Goal: Task Accomplishment & Management: Use online tool/utility

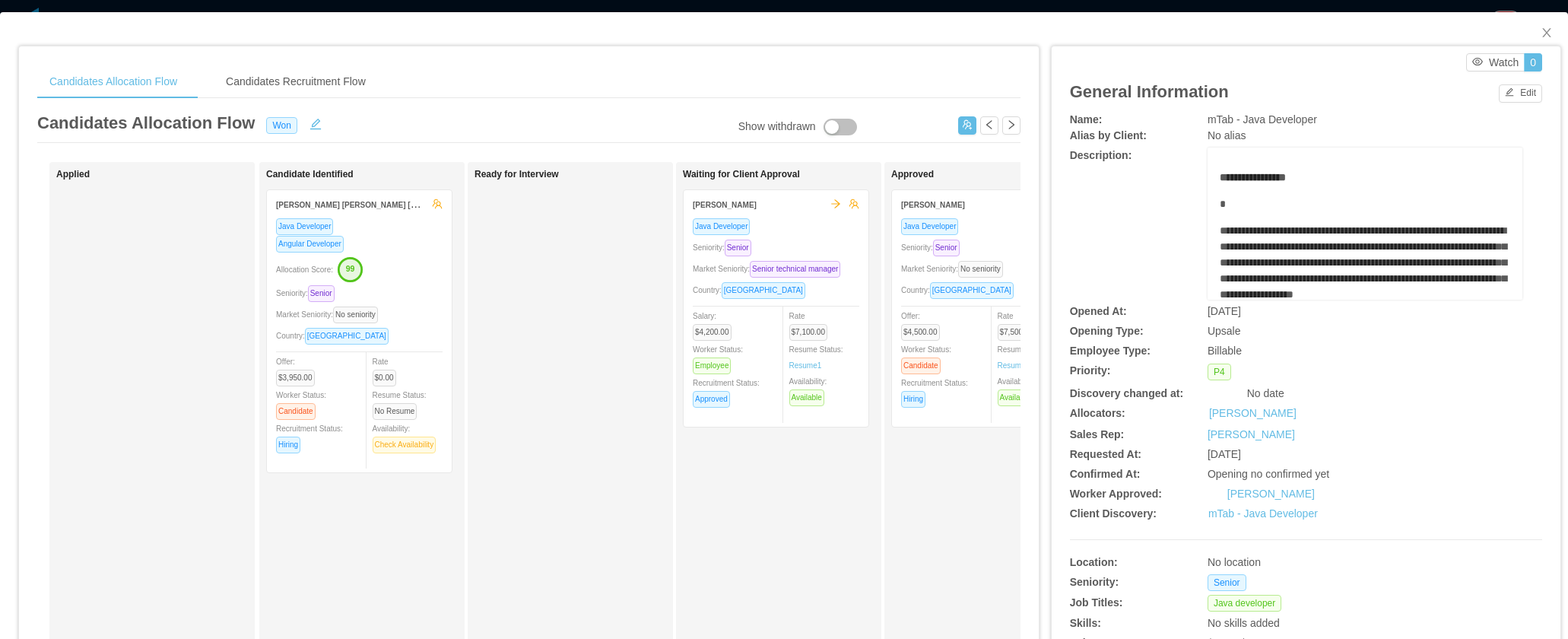
click at [947, 326] on div "Offer: $4,500.00 Worker Status: Candidate Recruitment Status: Hiring" at bounding box center [942, 357] width 83 height 100
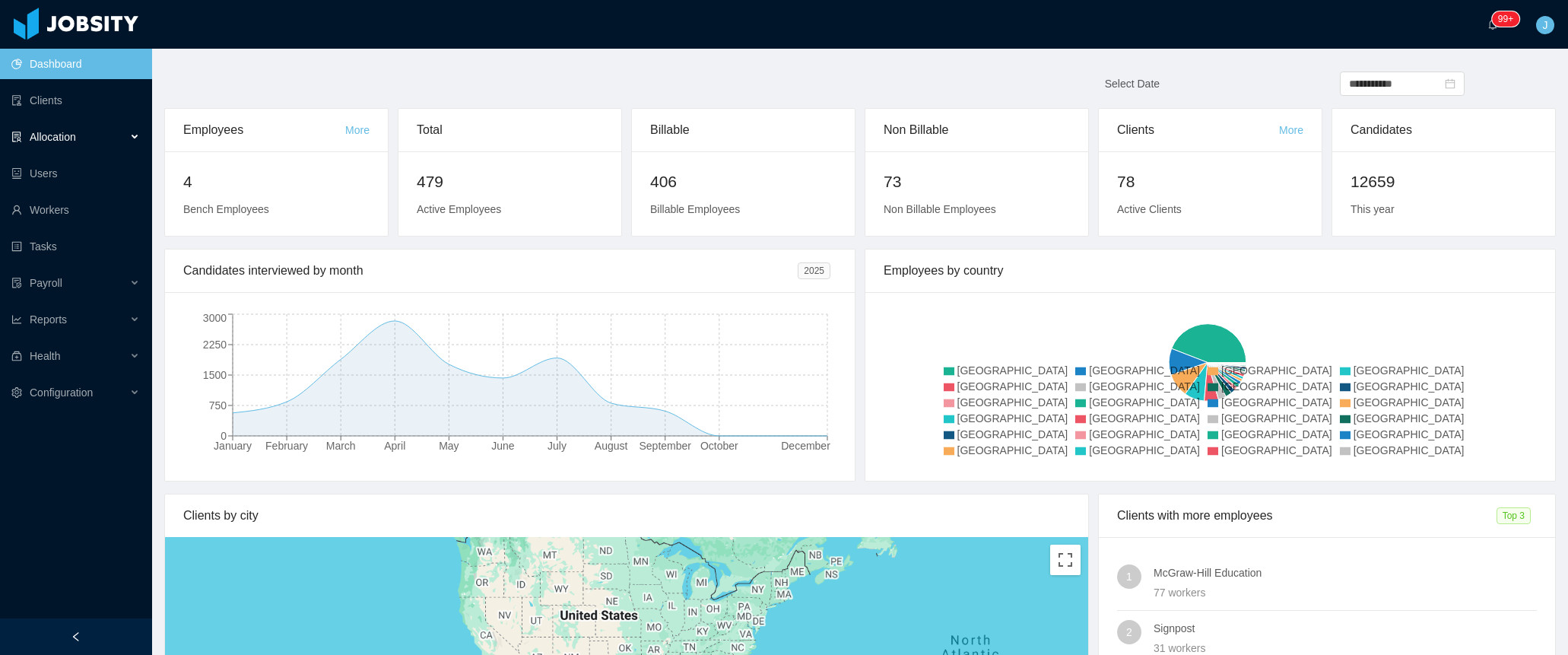
click at [91, 140] on div "Allocation" at bounding box center [76, 137] width 152 height 30
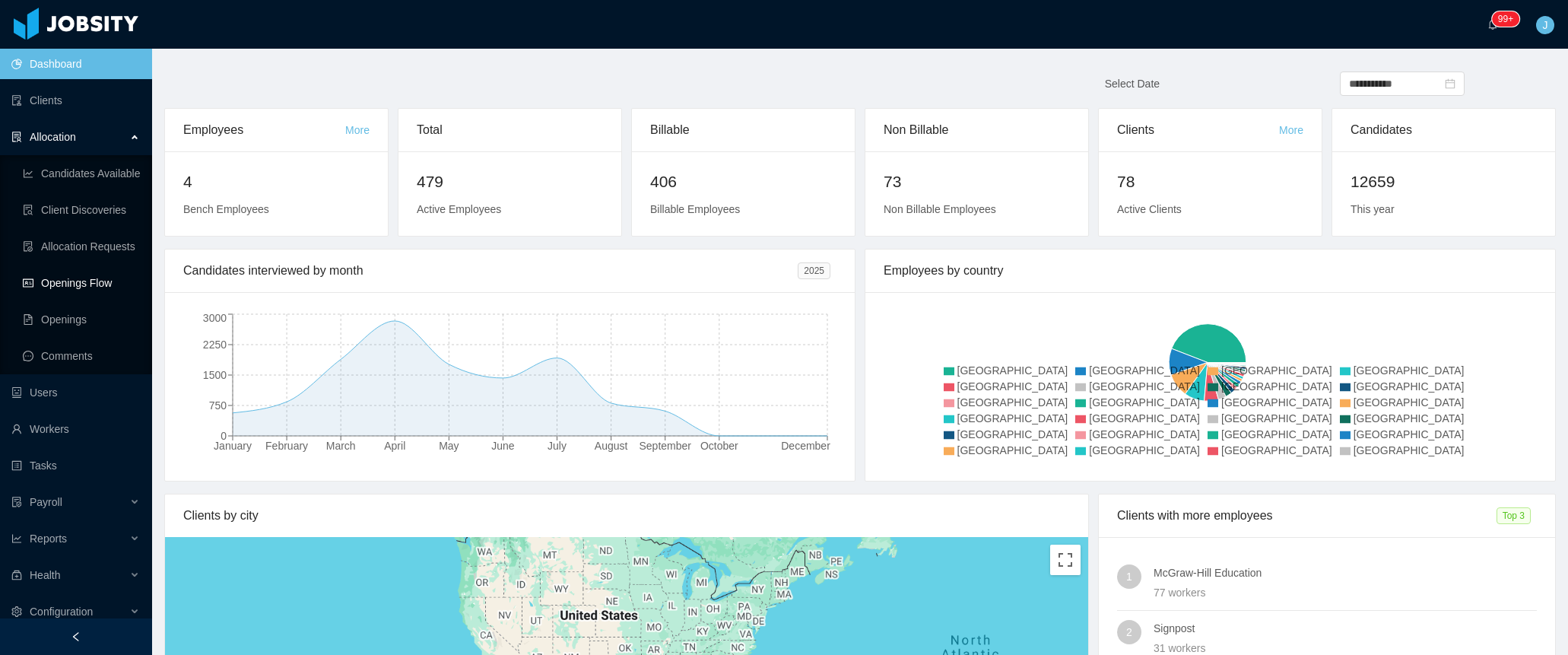
click at [103, 288] on link "Openings Flow" at bounding box center [82, 283] width 117 height 30
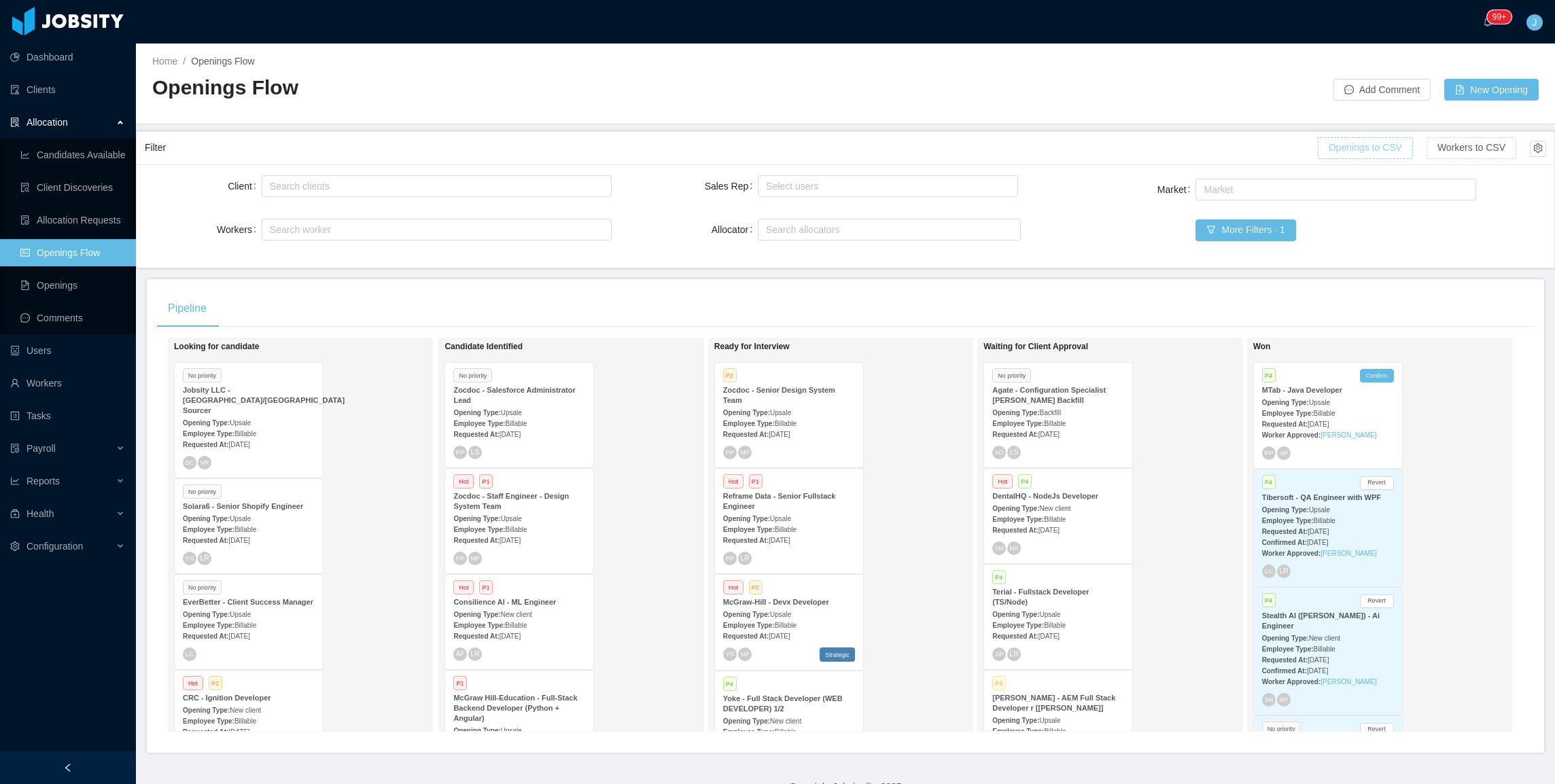
click at [1339, 144] on button "Openings to CSV" at bounding box center [1366, 148] width 95 height 22
